Goal: Task Accomplishment & Management: Manage account settings

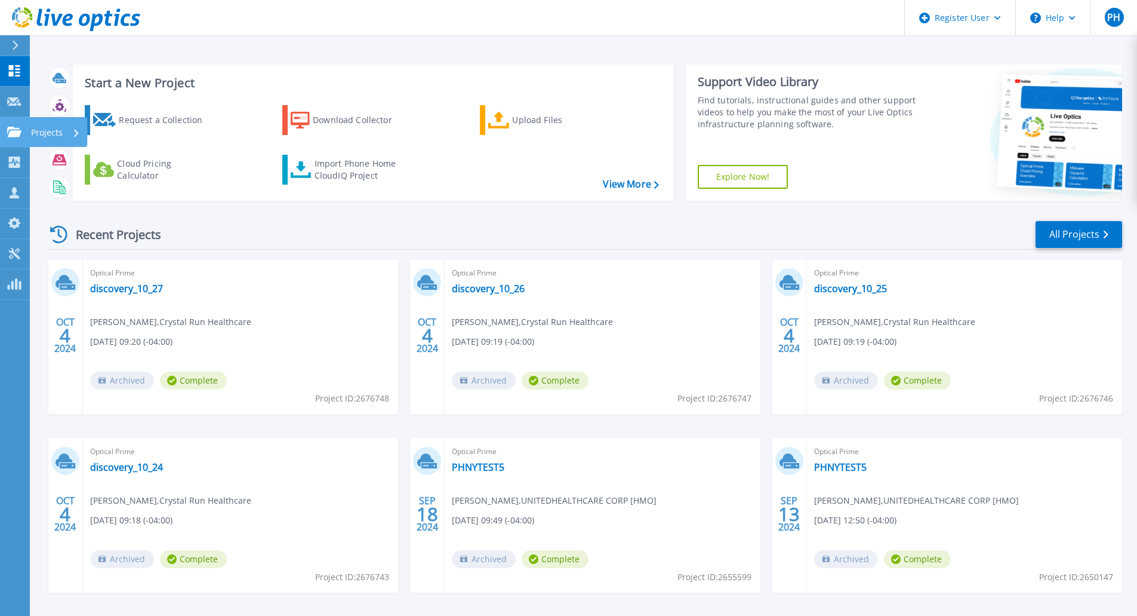
click at [13, 133] on icon at bounding box center [14, 132] width 14 height 10
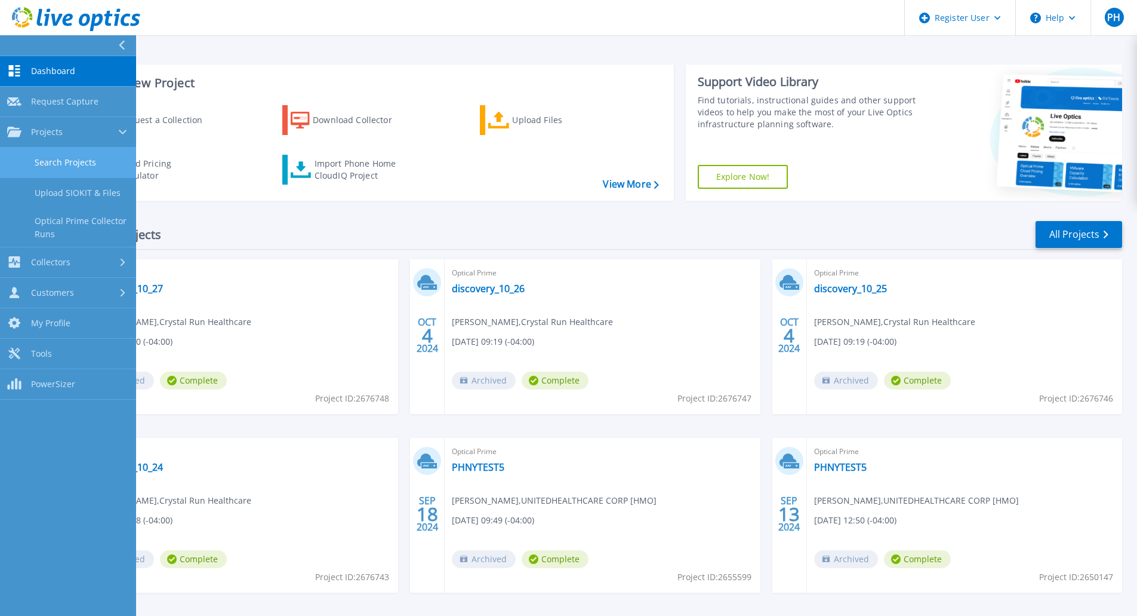
click at [60, 162] on link "Search Projects" at bounding box center [68, 162] width 136 height 30
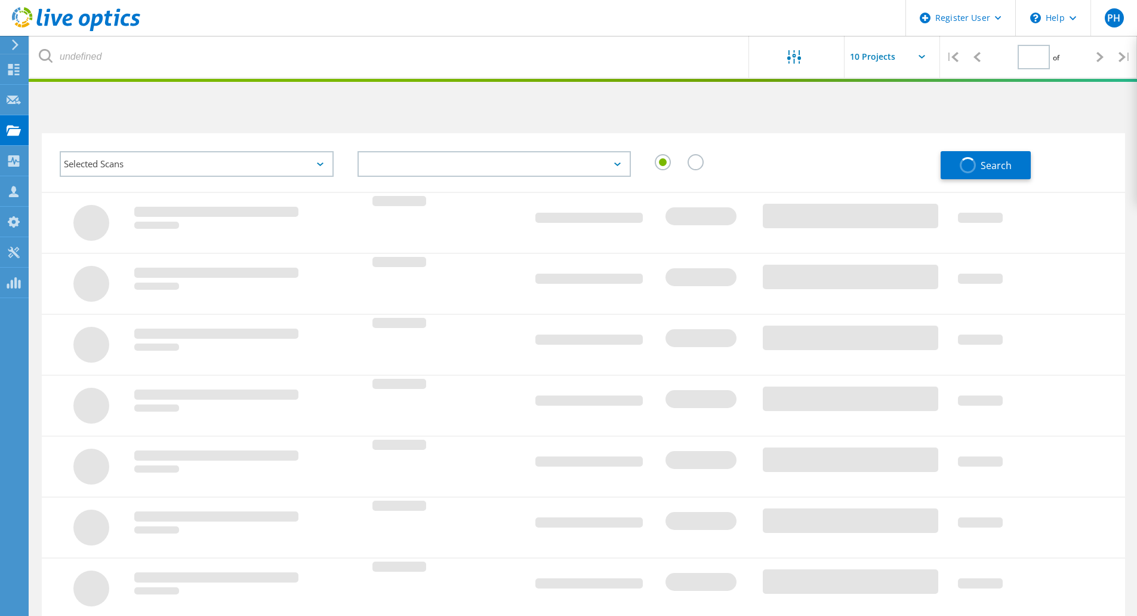
type input "1"
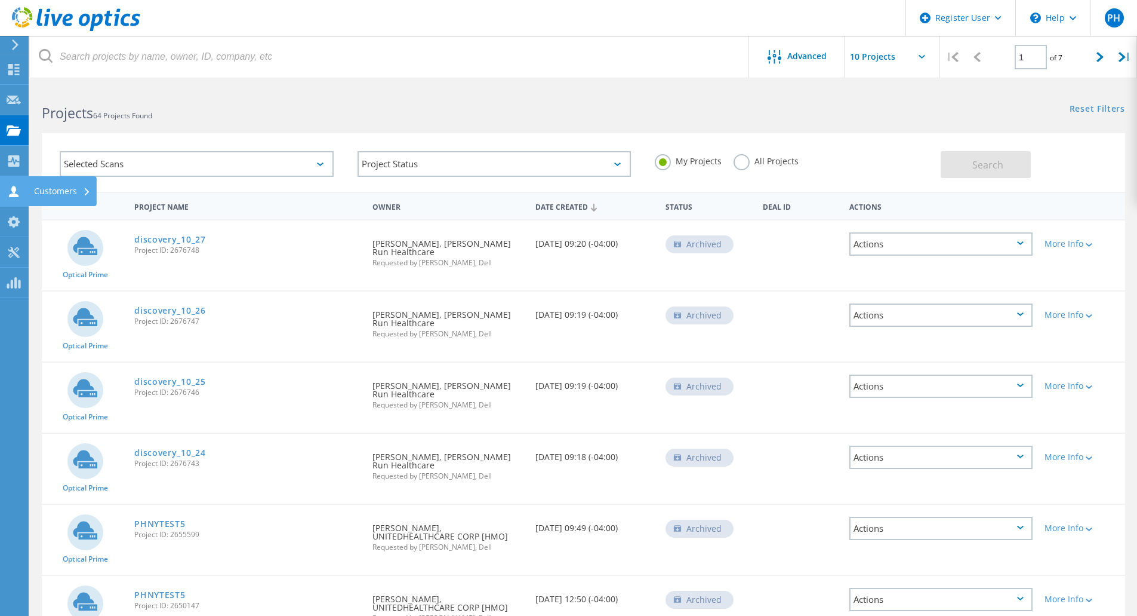
click at [12, 187] on use at bounding box center [14, 191] width 10 height 11
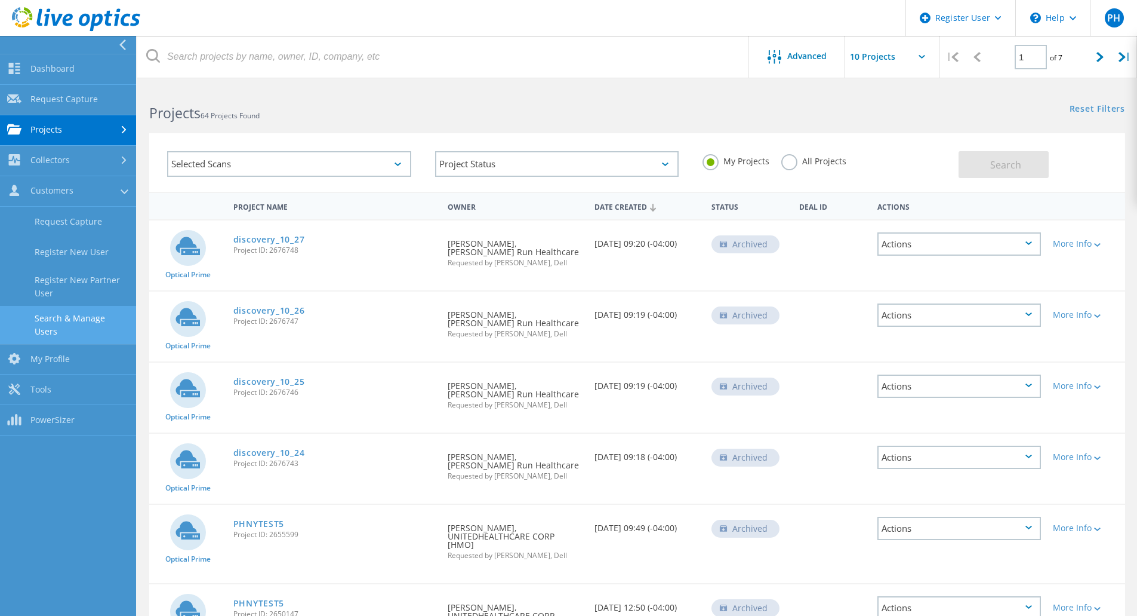
click at [73, 325] on link "Search & Manage Users" at bounding box center [68, 325] width 136 height 38
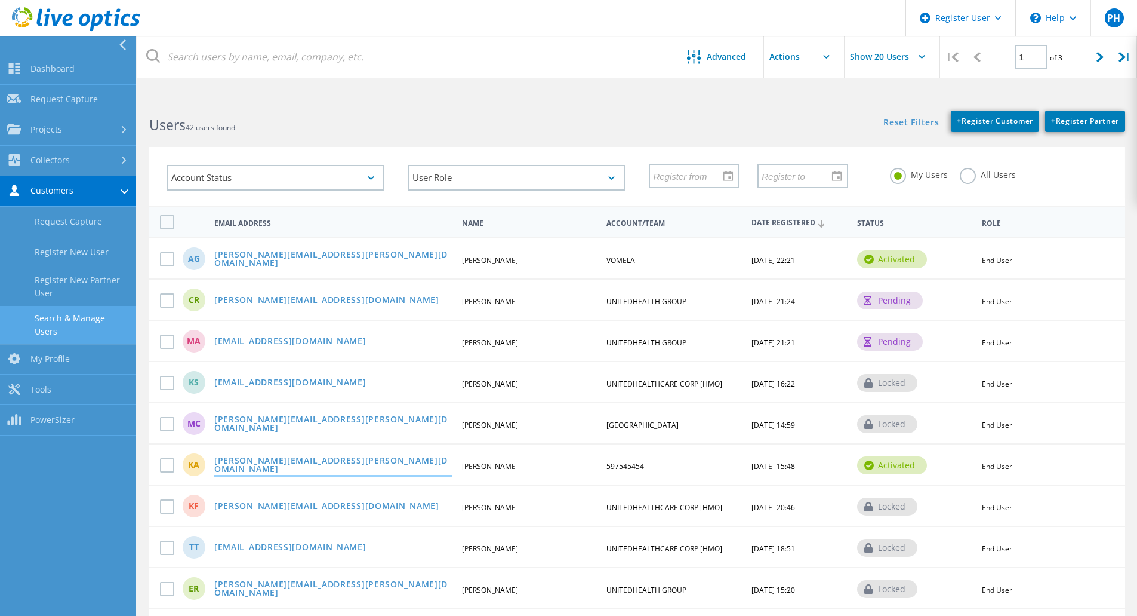
click at [252, 467] on link "[PERSON_NAME][EMAIL_ADDRESS][PERSON_NAME][DOMAIN_NAME]" at bounding box center [333, 465] width 238 height 19
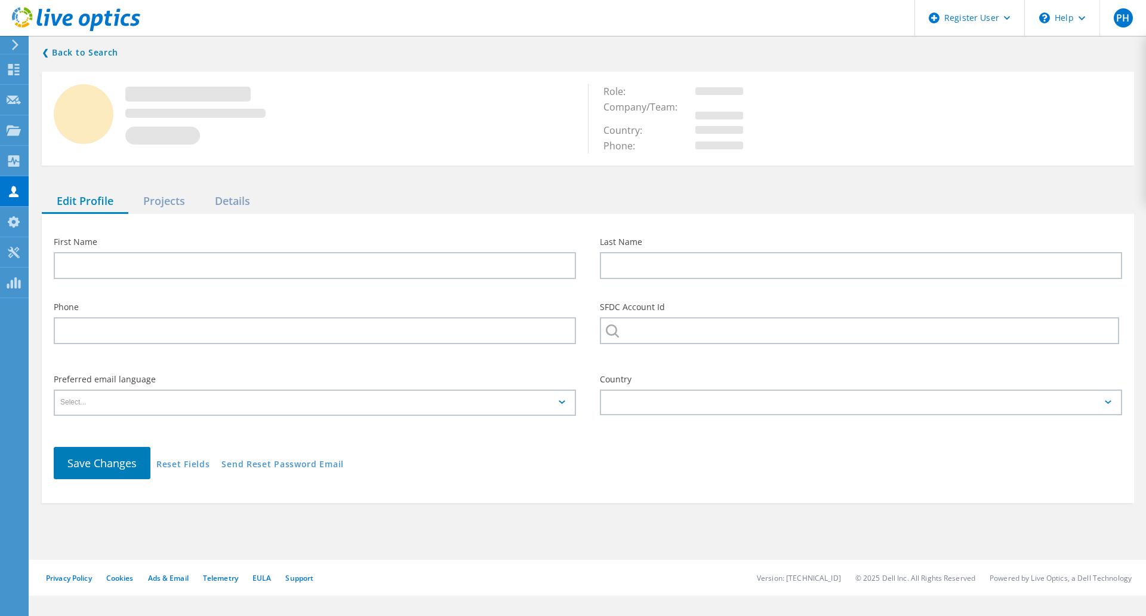
type input "[PERSON_NAME]"
type input "597545454"
type input "English"
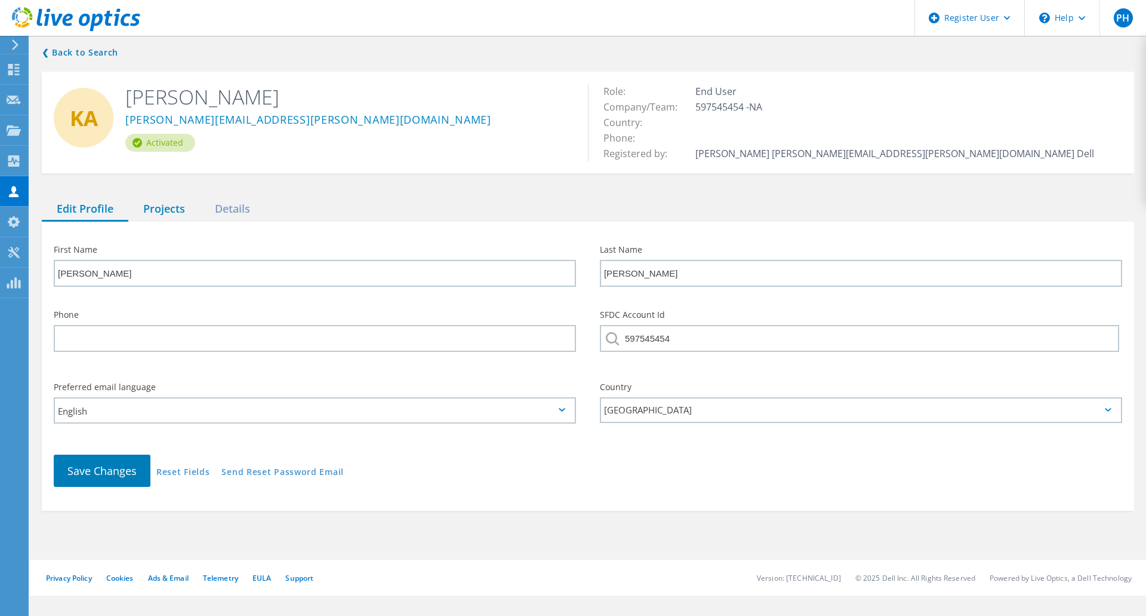
click at [161, 206] on div "Projects" at bounding box center [164, 209] width 72 height 24
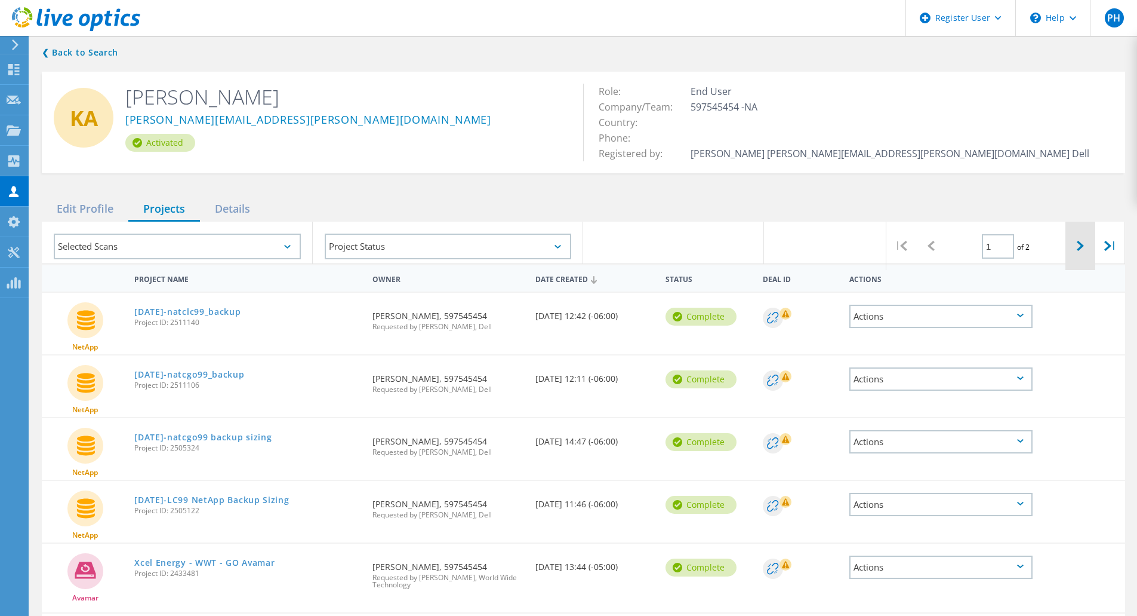
click at [1085, 247] on div at bounding box center [1081, 245] width 30 height 48
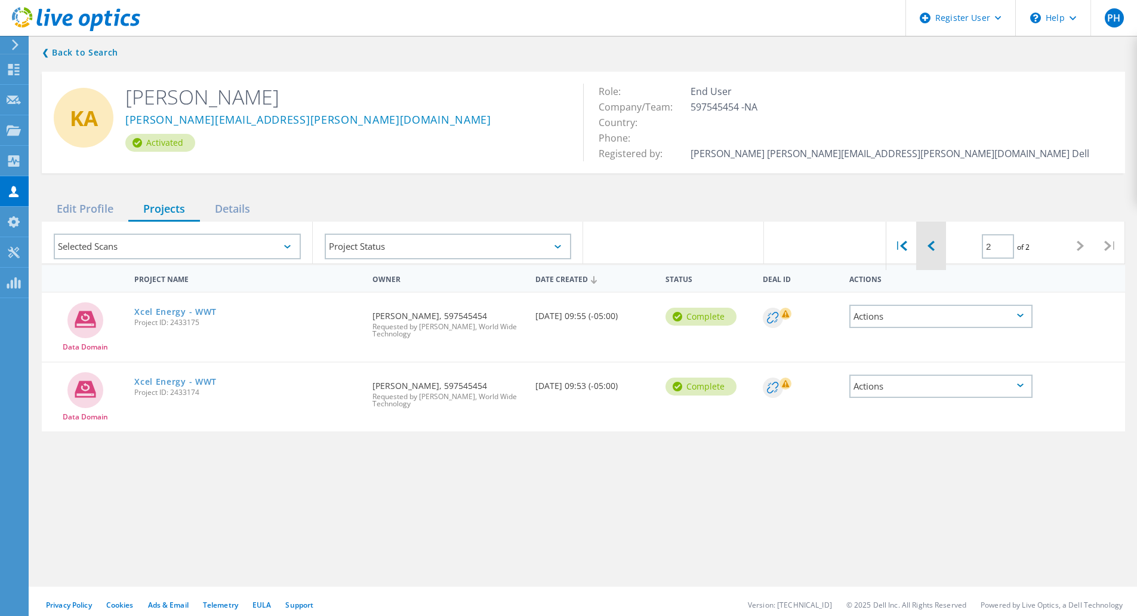
click at [931, 251] on icon at bounding box center [931, 246] width 7 height 10
type input "1"
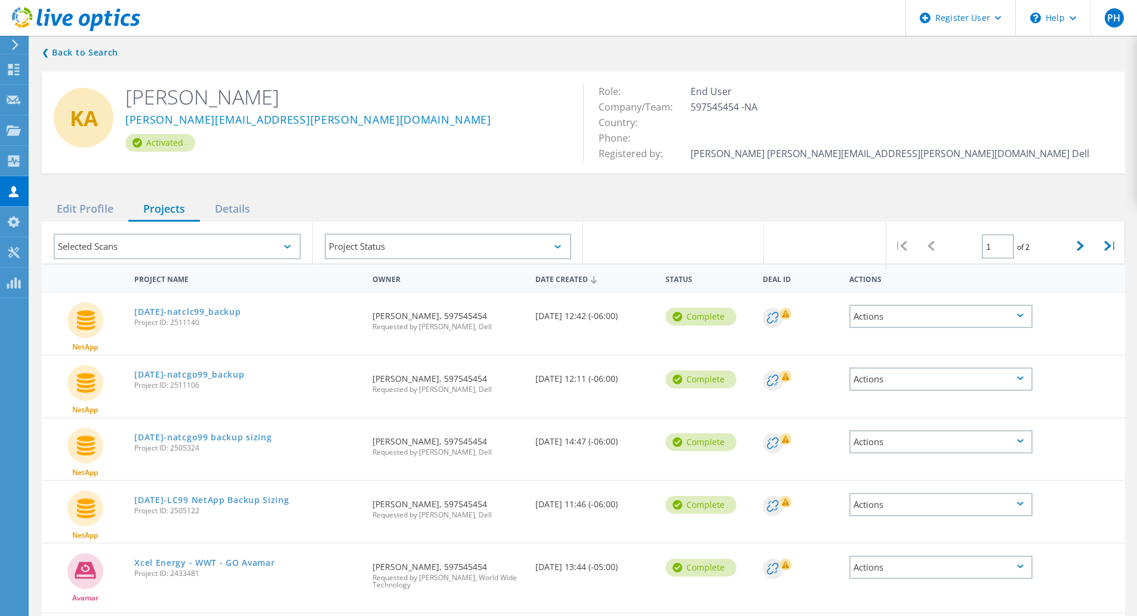
drag, startPoint x: 391, startPoint y: 67, endPoint x: 339, endPoint y: 17, distance: 71.8
click at [391, 67] on div "❮ Back to Search [PERSON_NAME] Apperson [EMAIL_ADDRESS][PERSON_NAME][DOMAIN_NAM…" at bounding box center [583, 503] width 1107 height 940
